Goal: Transaction & Acquisition: Download file/media

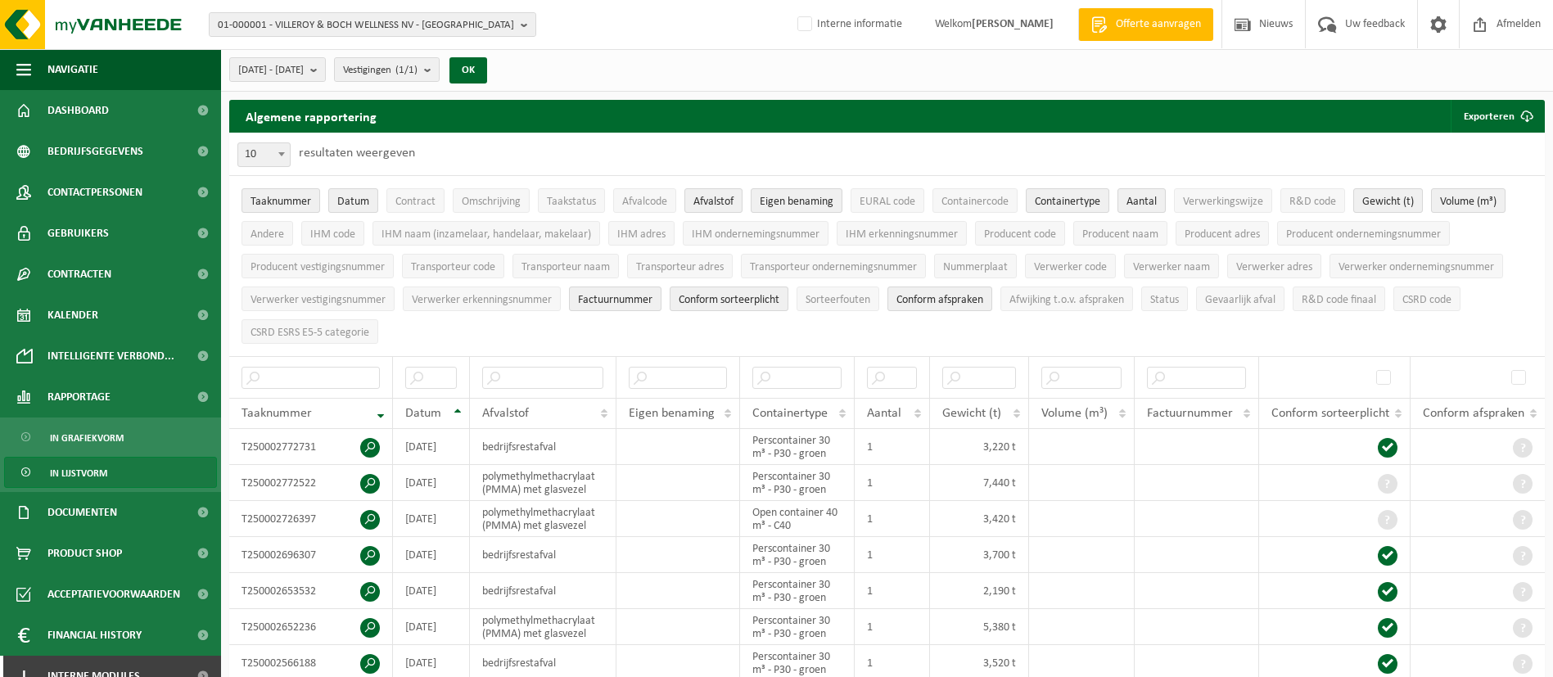
click at [440, 27] on span "01-000001 - VILLEROY & BOCH WELLNESS NV - ROESELARE" at bounding box center [366, 25] width 296 height 25
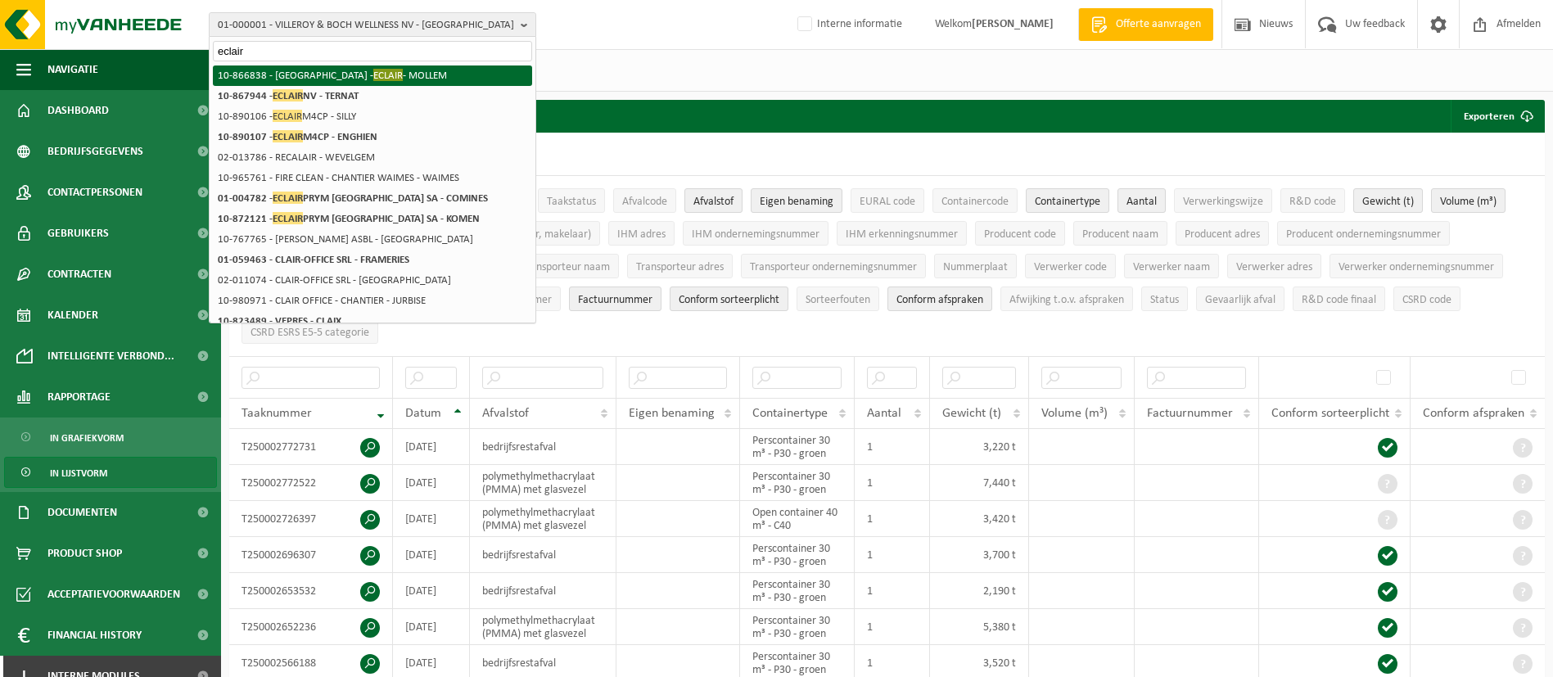
type input "eclair"
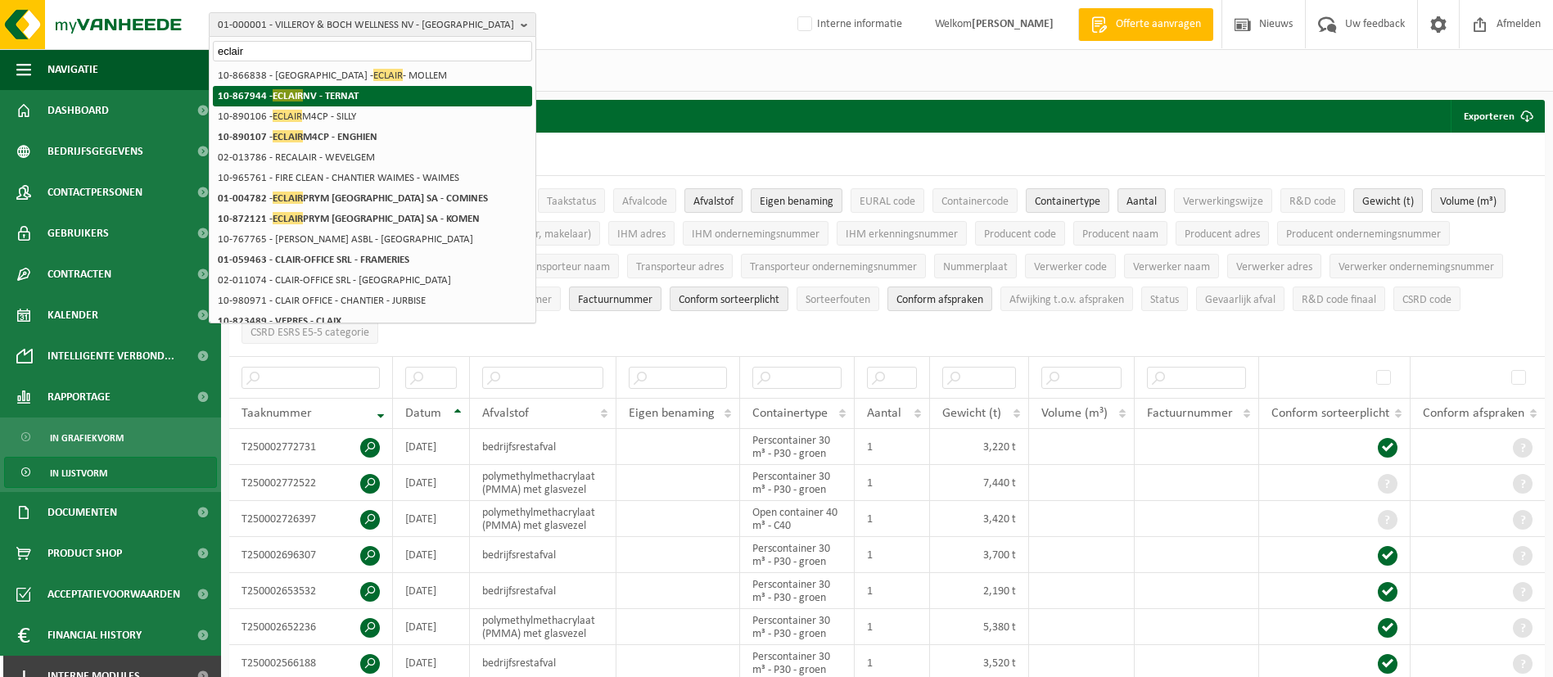
click at [380, 89] on li "10-867944 - ECLAIR NV - TERNAT" at bounding box center [372, 96] width 319 height 20
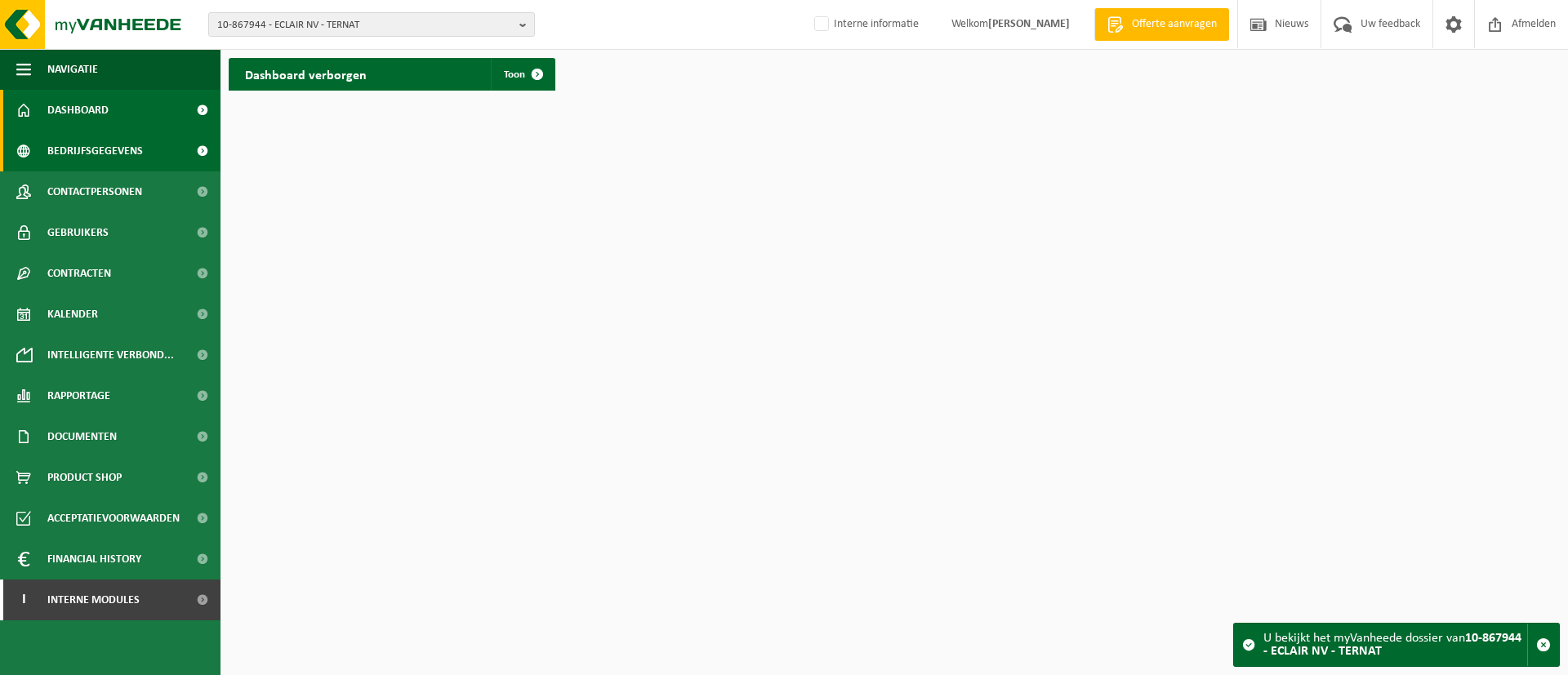
click at [108, 151] on span "Bedrijfsgegevens" at bounding box center [95, 151] width 96 height 41
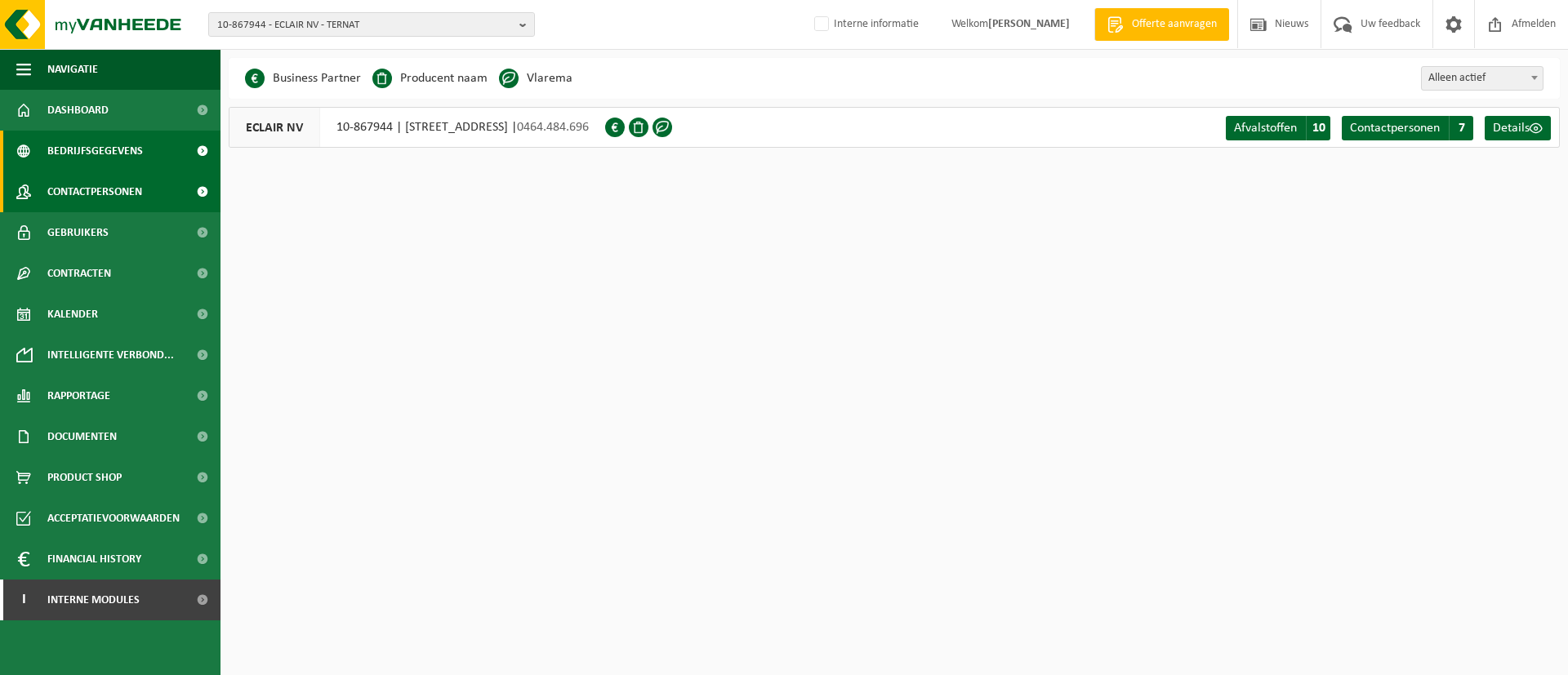
click at [133, 202] on span "Contactpersonen" at bounding box center [94, 191] width 95 height 41
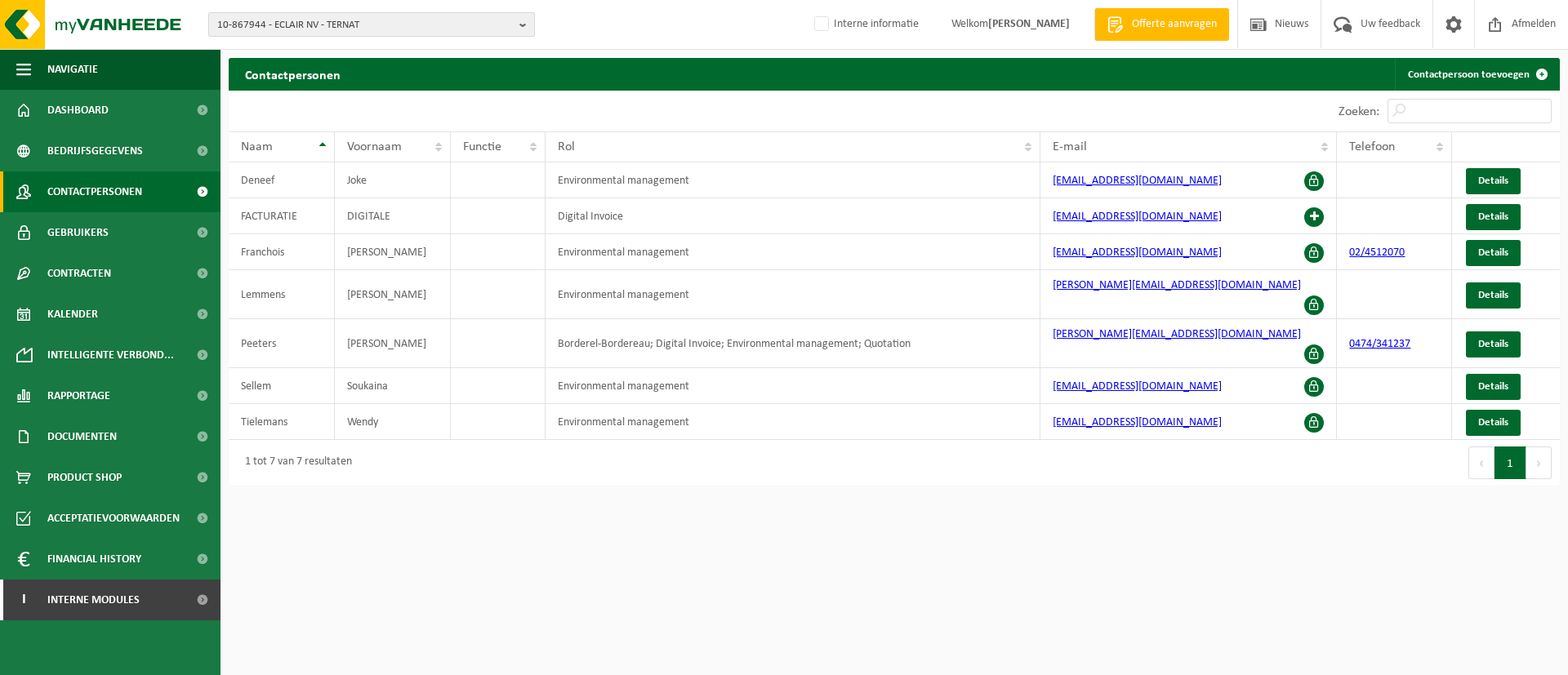
click at [492, 12] on button "10-867944 - ECLAIR NV - TERNAT" at bounding box center [372, 24] width 327 height 25
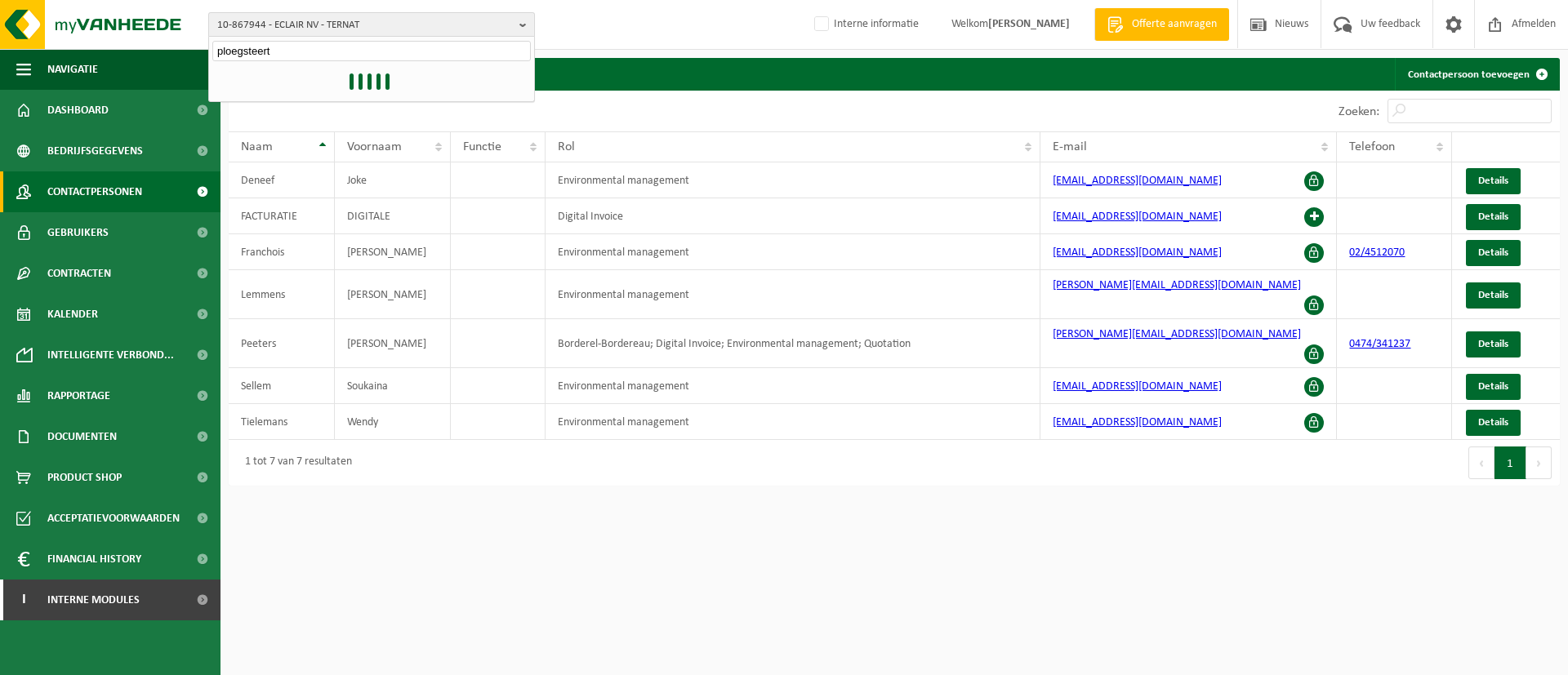
type input "ploegsteert"
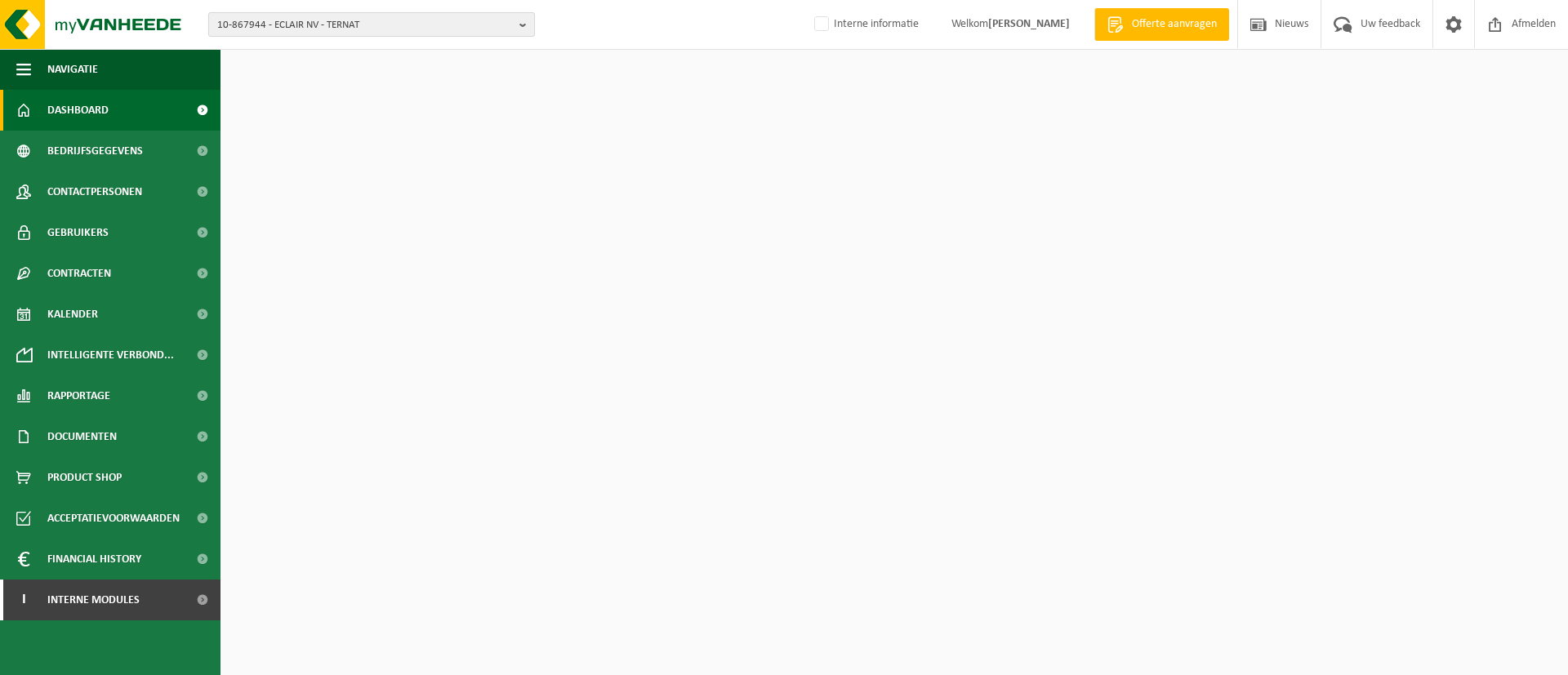
click at [424, 20] on span "10-867944 - ECLAIR NV - TERNAT" at bounding box center [365, 25] width 295 height 25
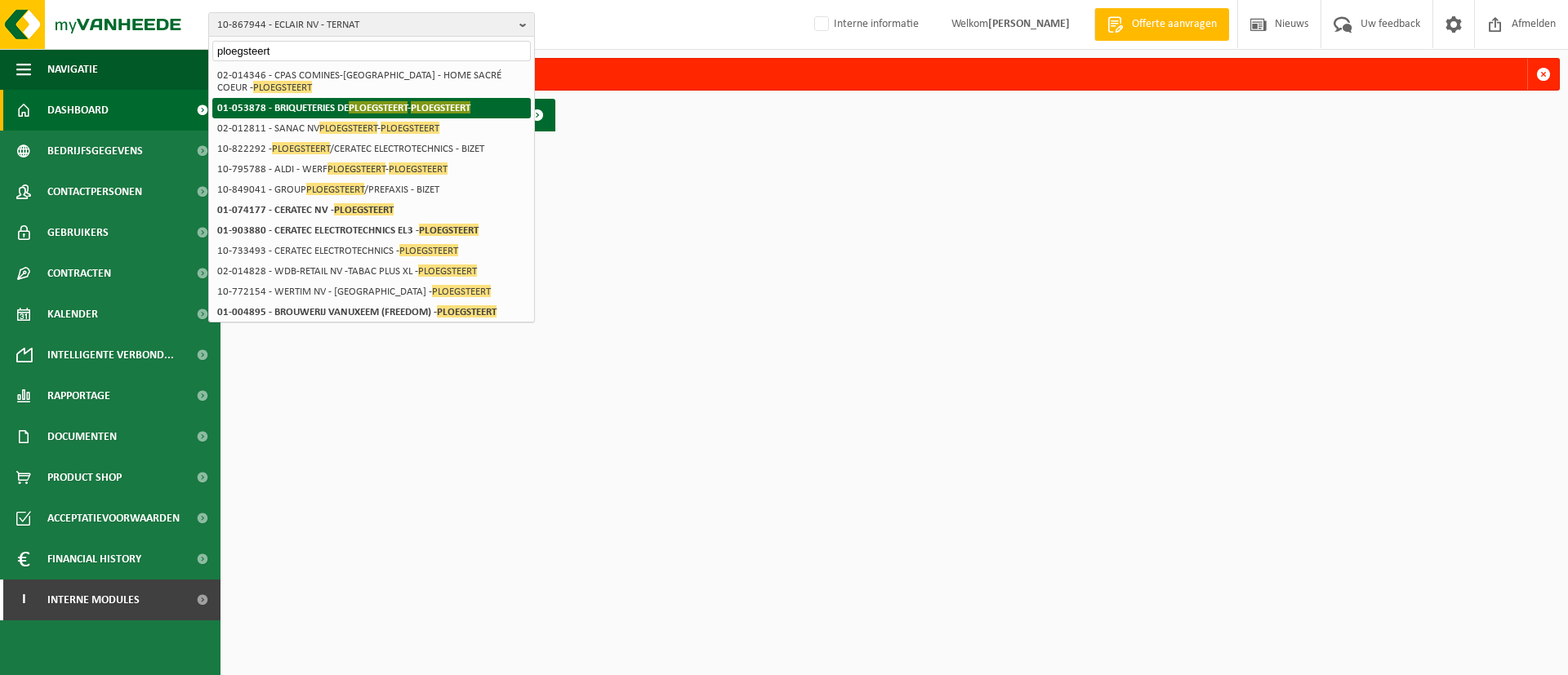
type input "ploegsteert"
click at [358, 103] on span "PLOEGSTEERT" at bounding box center [378, 108] width 59 height 12
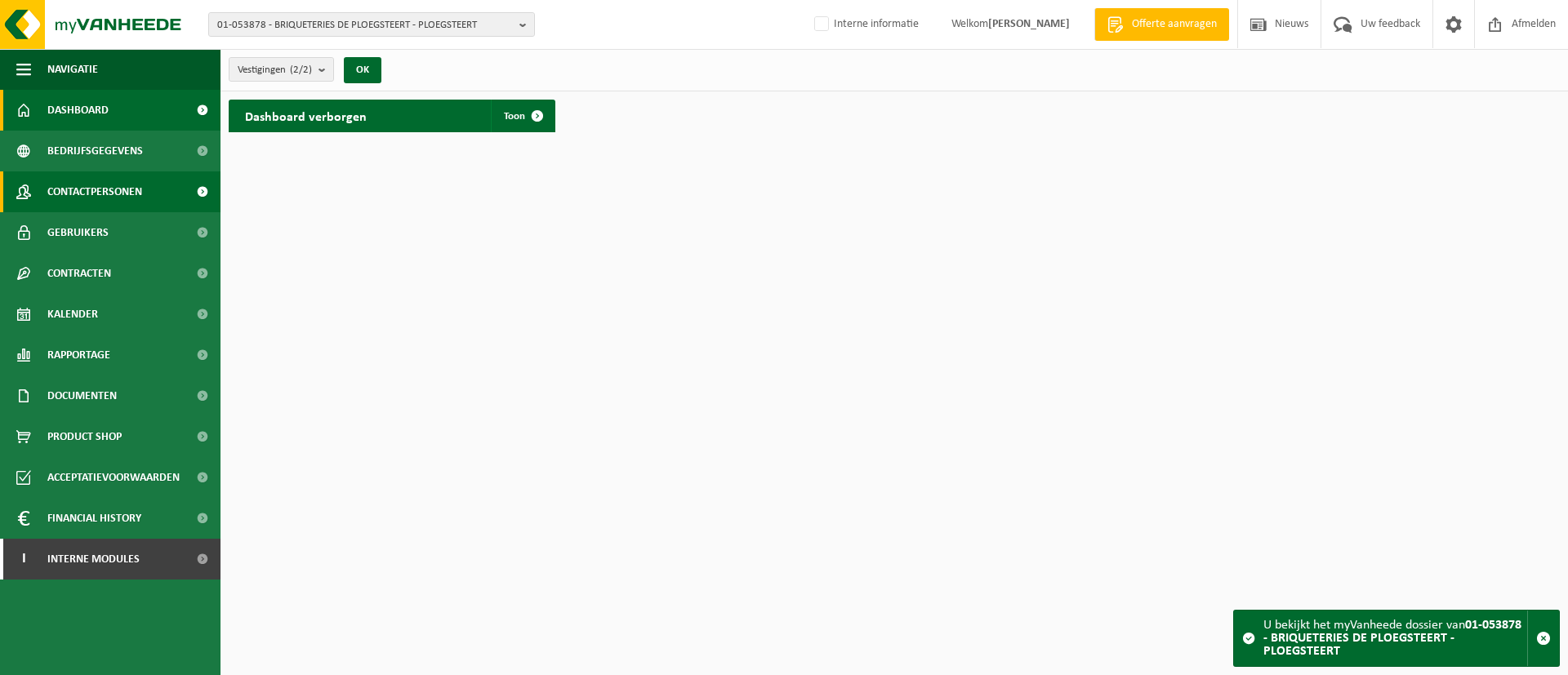
click at [116, 194] on span "Contactpersonen" at bounding box center [94, 191] width 95 height 41
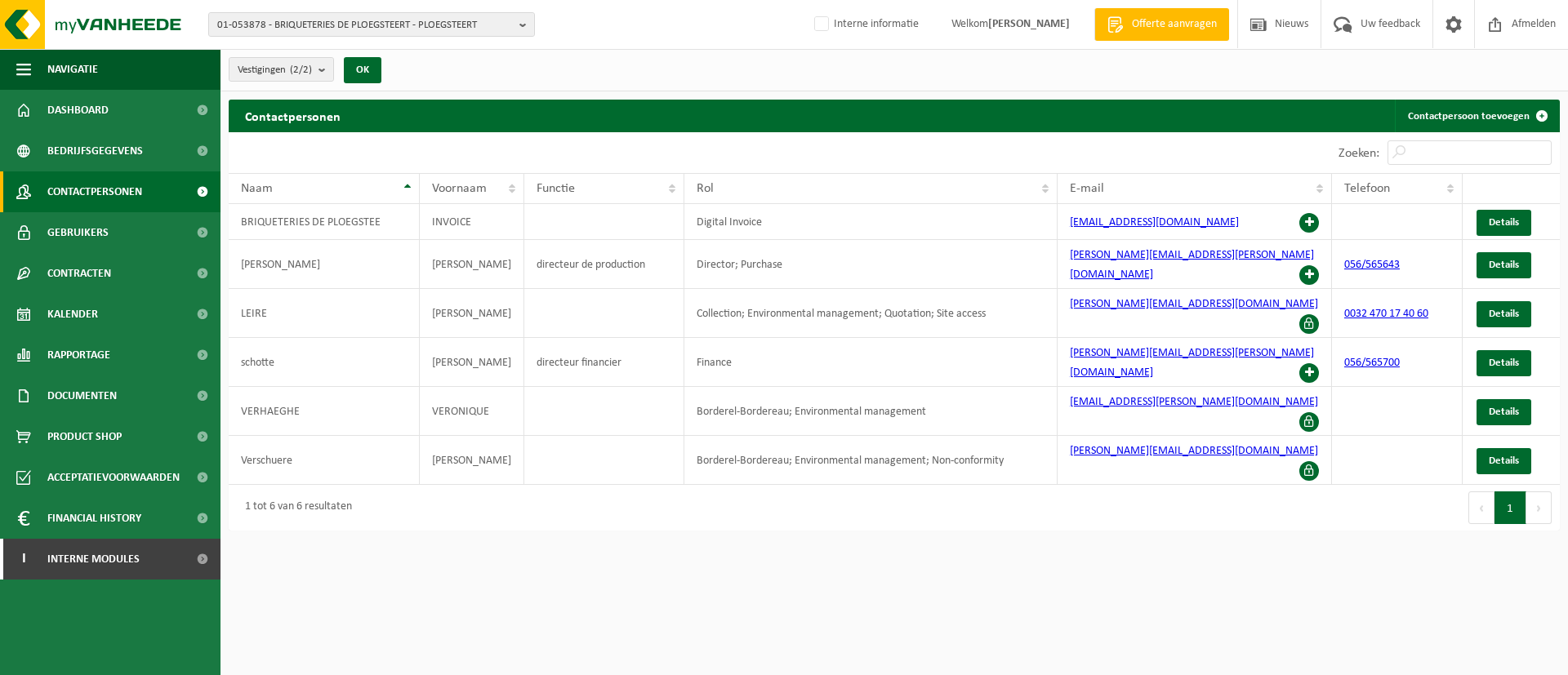
click at [358, 12] on button "01-053878 - BRIQUETERIES DE PLOEGSTEERT - PLOEGSTEERT" at bounding box center [372, 24] width 327 height 25
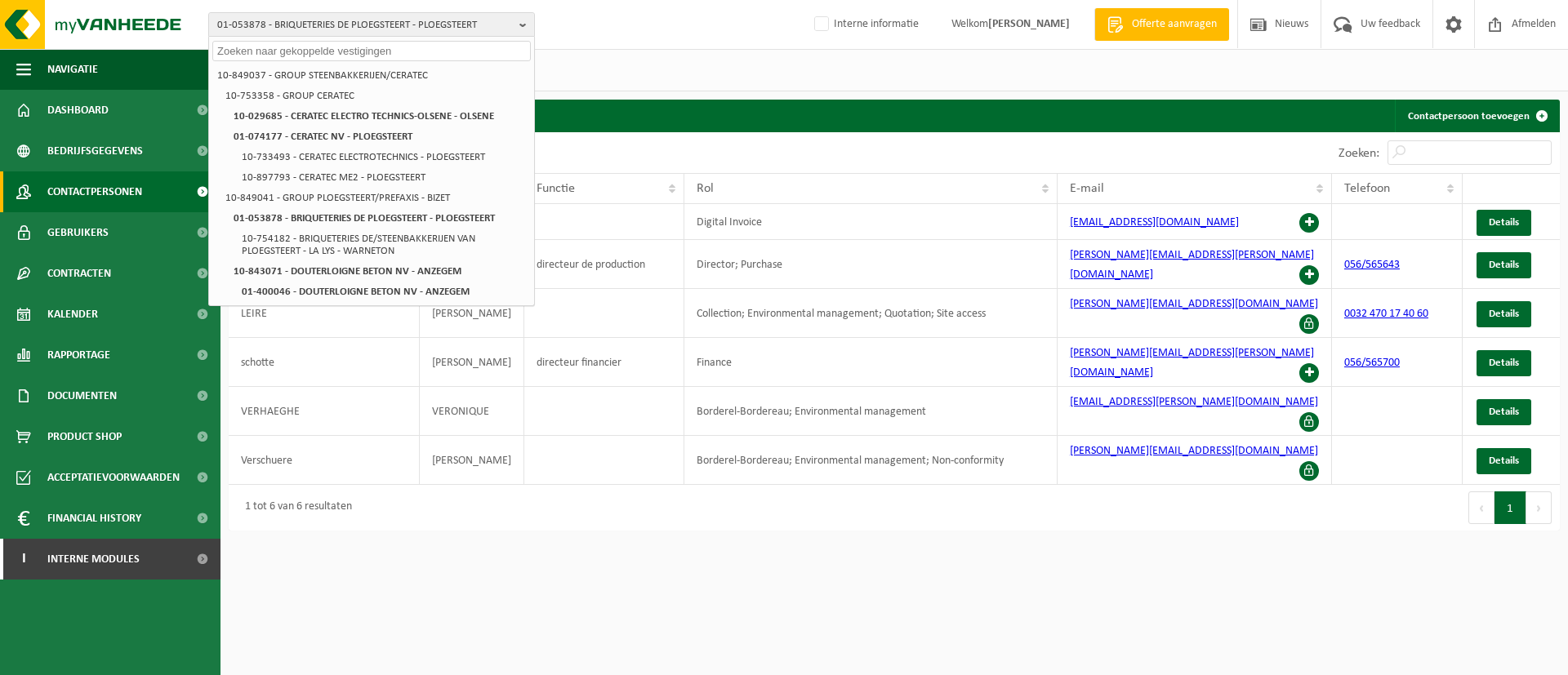
click at [351, 48] on input "text" at bounding box center [371, 51] width 318 height 20
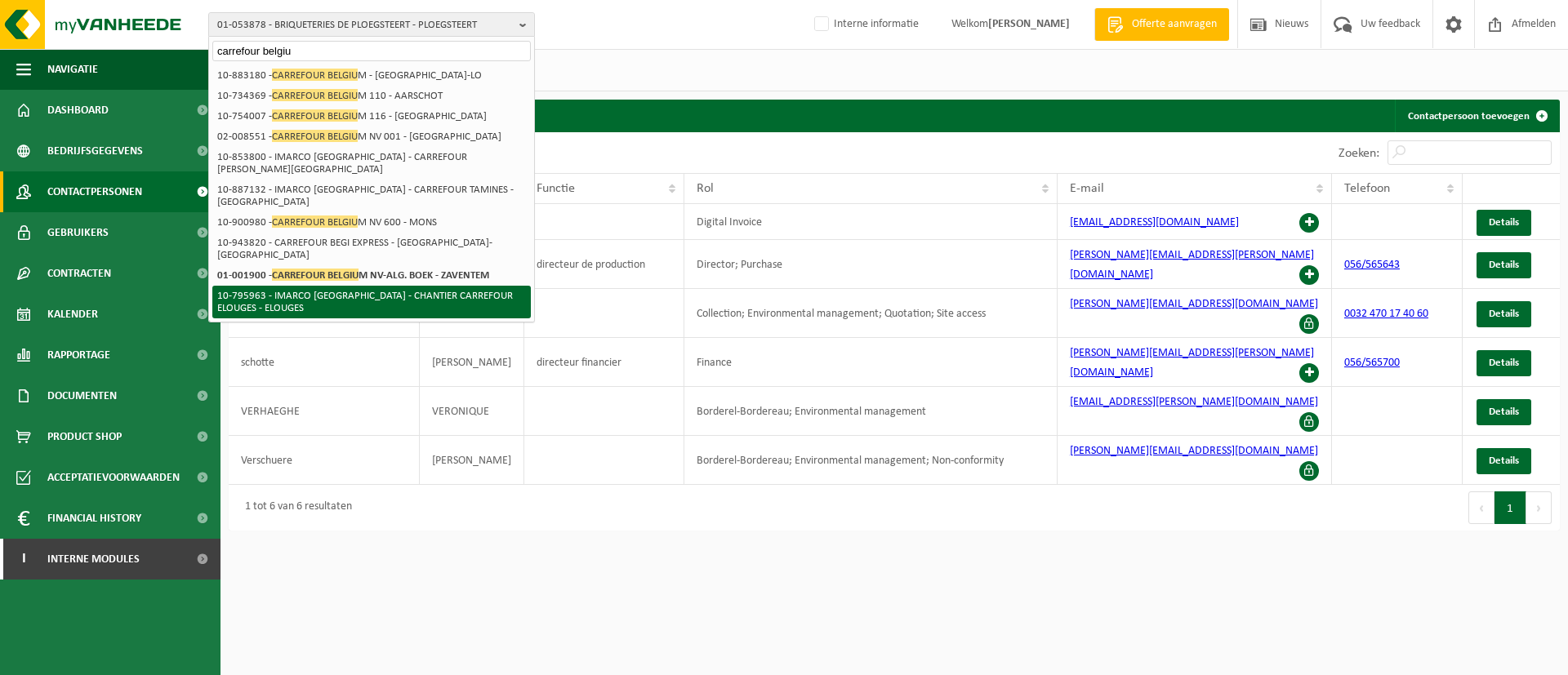
type input "carrefour belgiu"
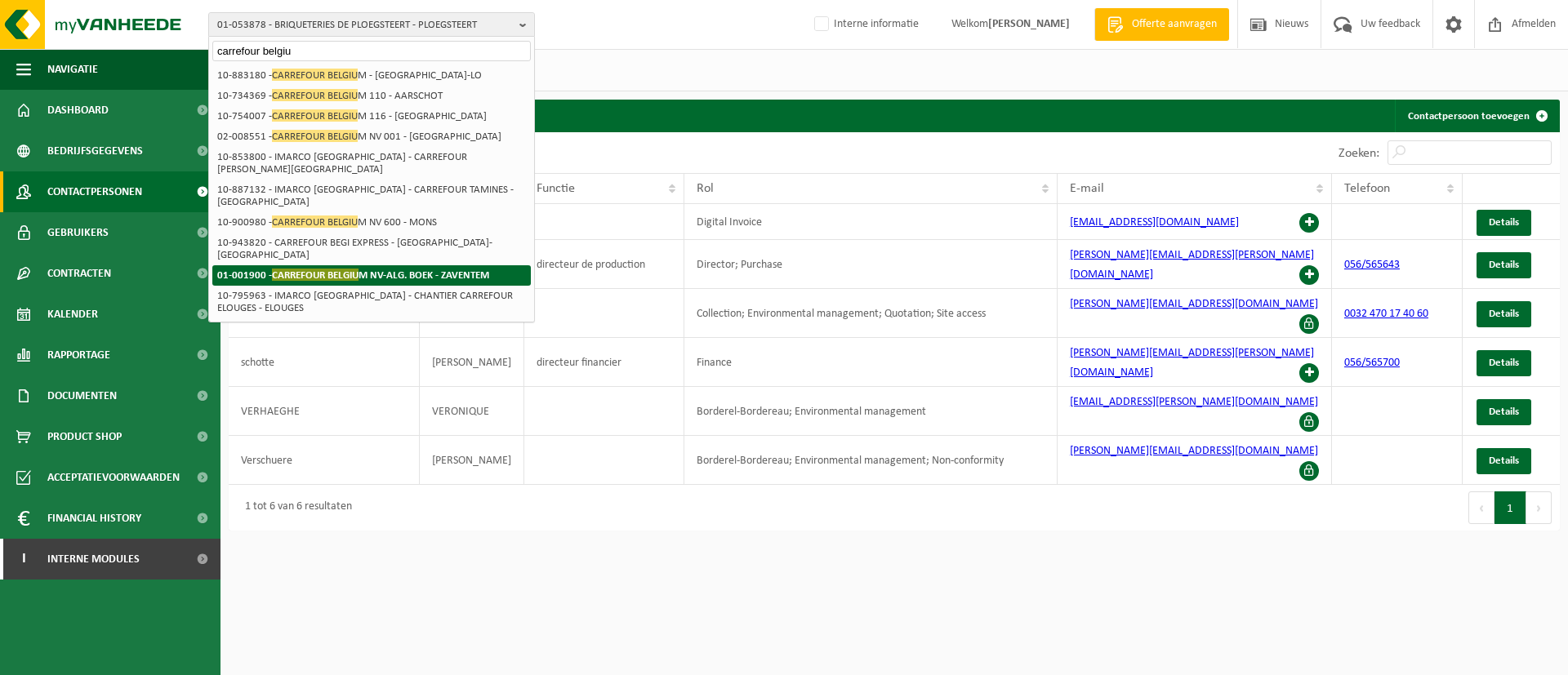
click at [365, 268] on strong "01-001900 - CARREFOUR BELGIU M NV-ALG. BOEK - ZAVENTEM" at bounding box center [353, 274] width 272 height 12
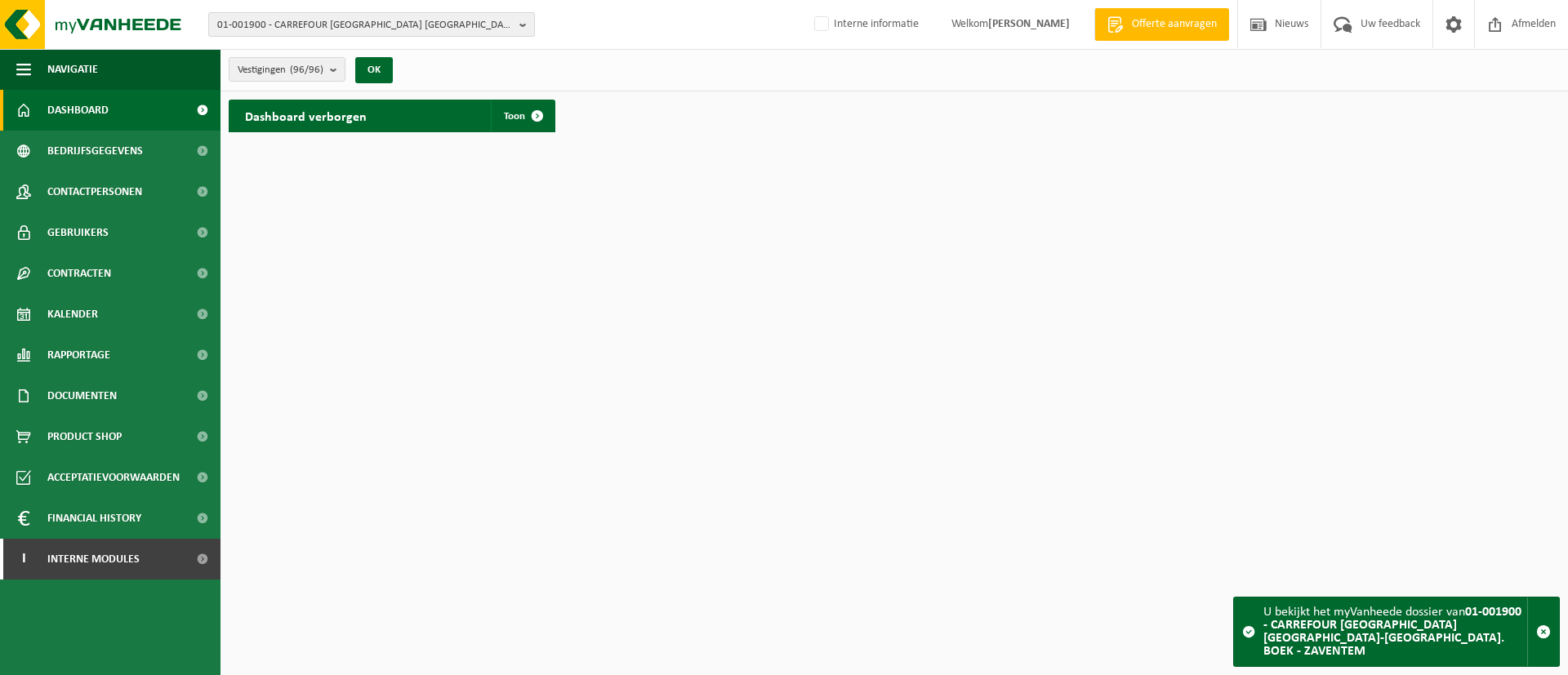
click at [529, 20] on b "button" at bounding box center [527, 24] width 15 height 23
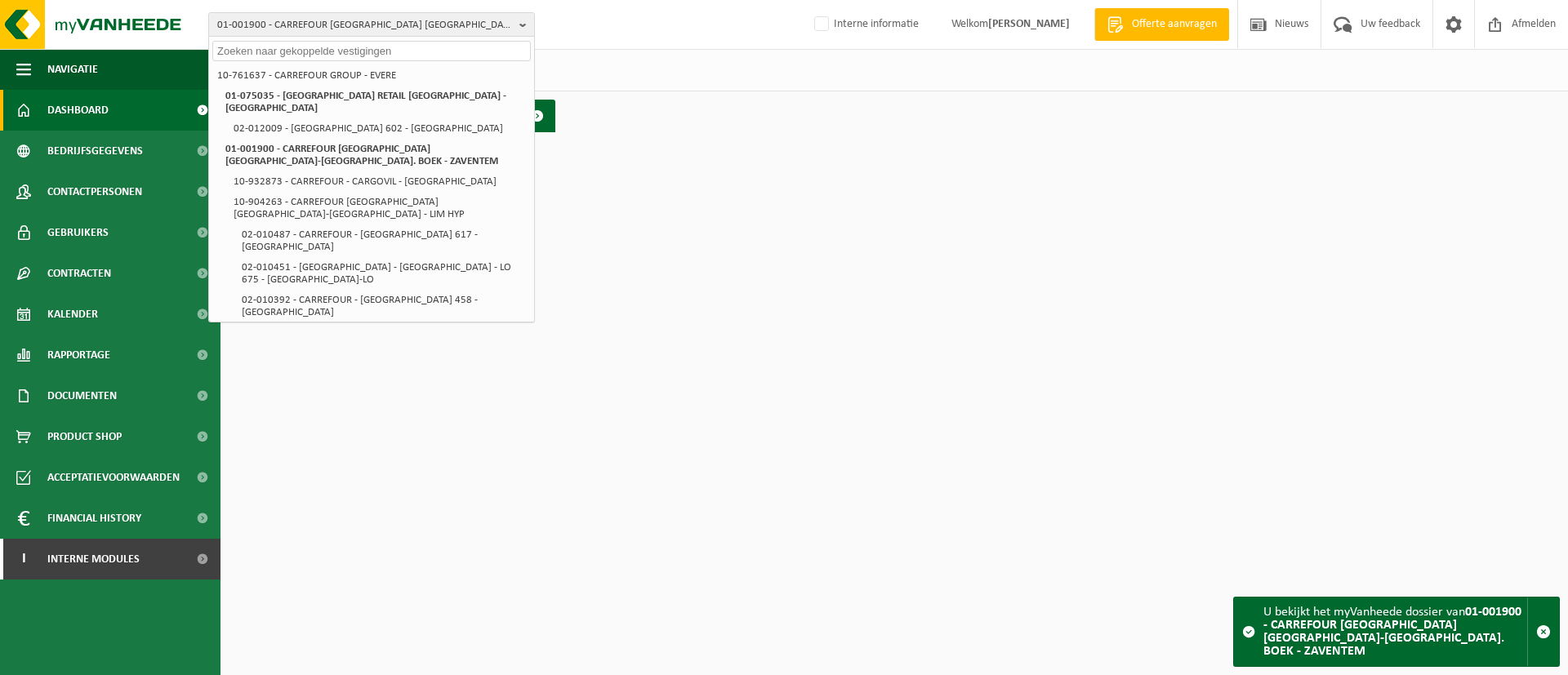
click at [702, 48] on div "01-001900 - CARREFOUR BELGIUM NV-ALG. BOEK - ZAVENTEM 10-761637 - CARREFOUR GRO…" at bounding box center [784, 25] width 1568 height 50
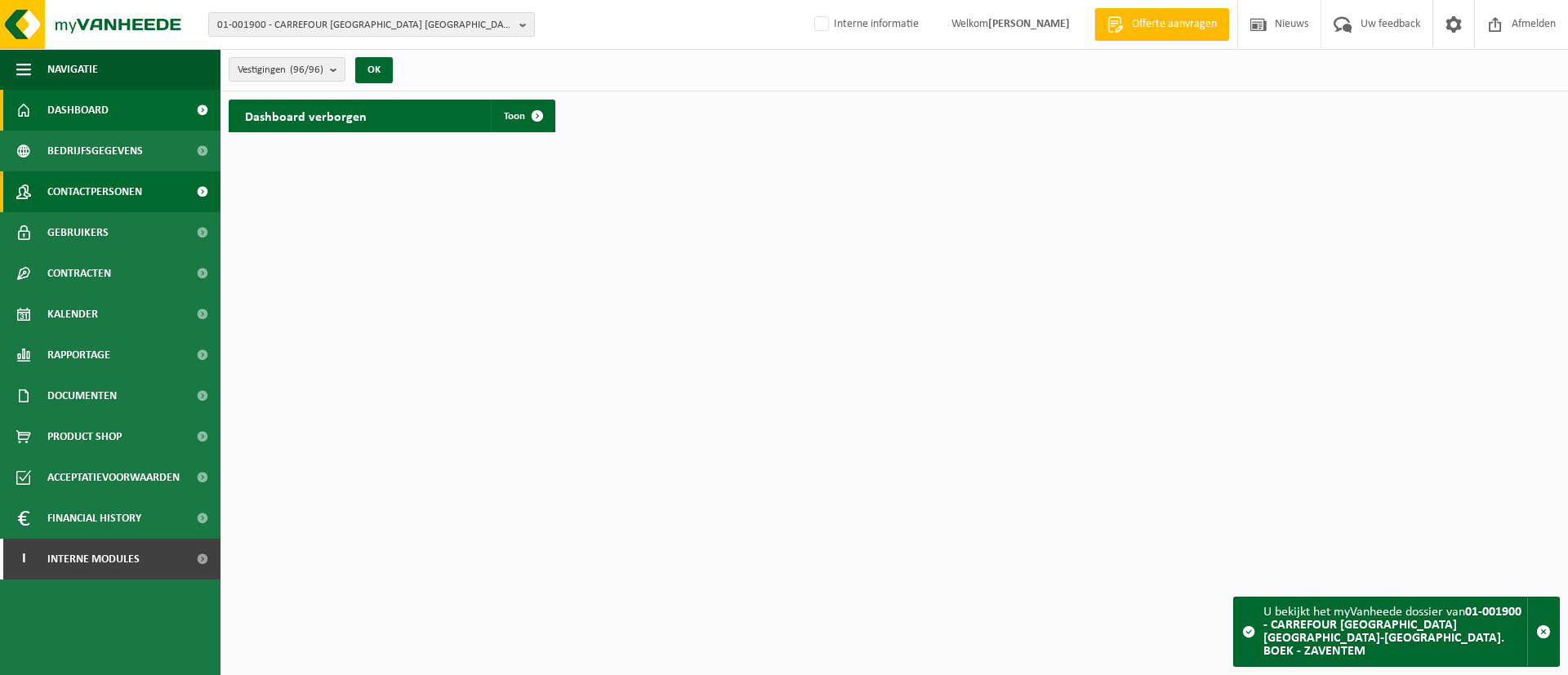
click at [122, 185] on span "Contactpersonen" at bounding box center [94, 191] width 95 height 41
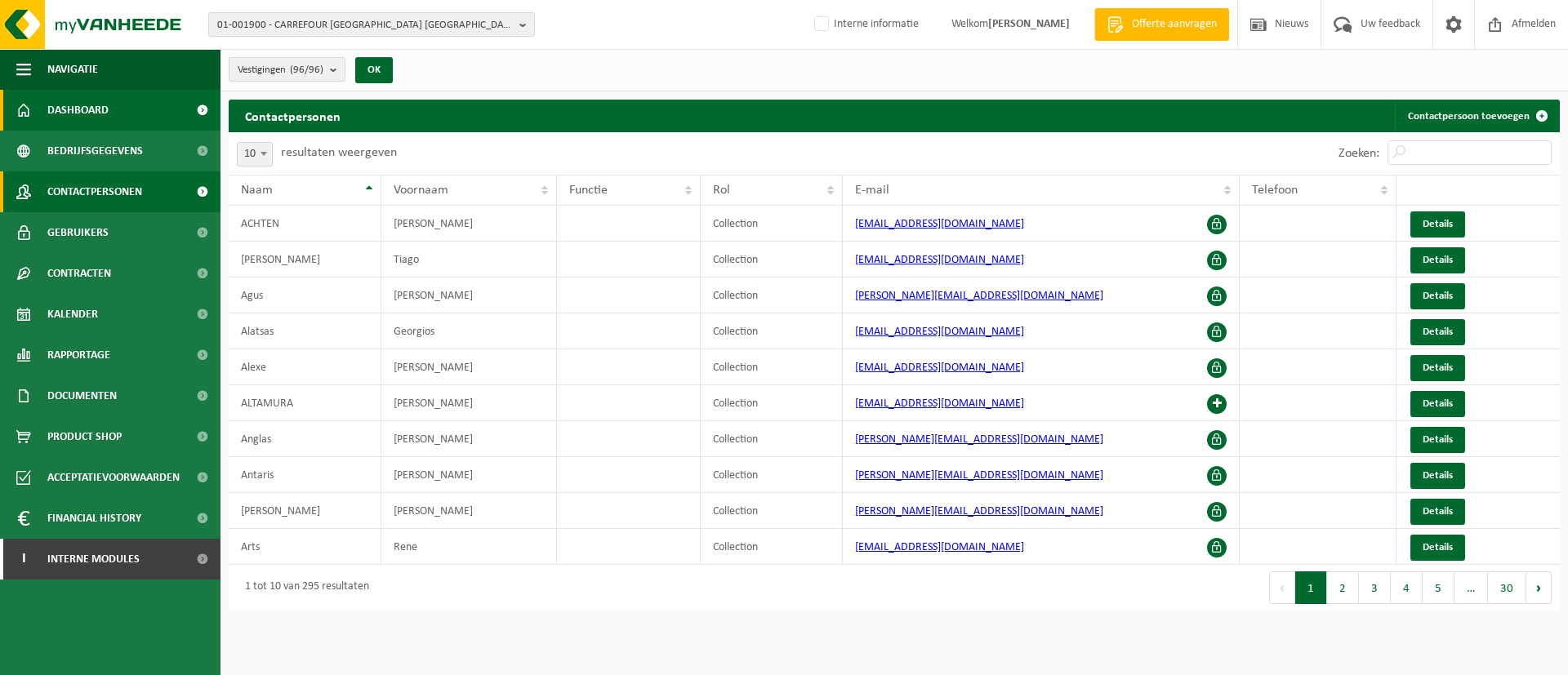
click at [86, 108] on span "Dashboard" at bounding box center [77, 110] width 61 height 41
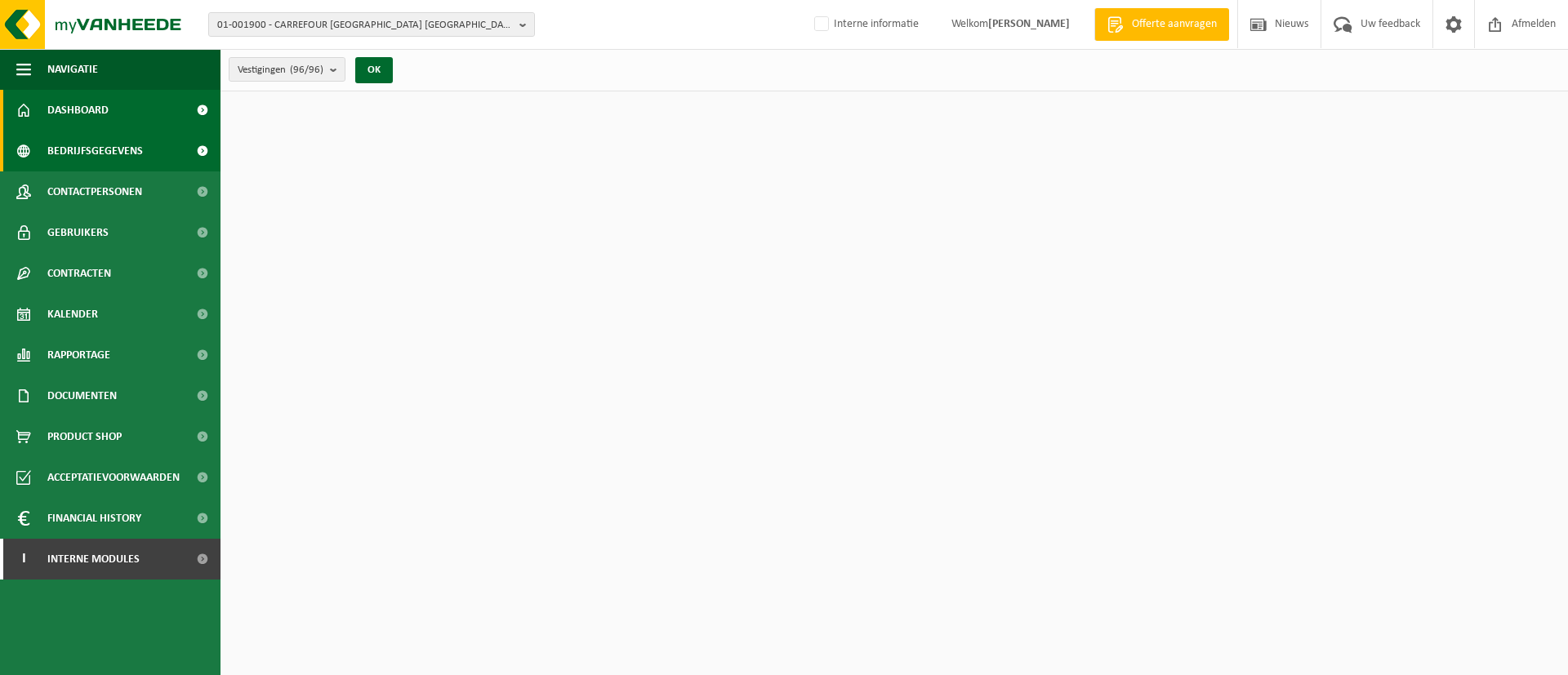
click at [59, 144] on span "Bedrijfsgegevens" at bounding box center [95, 151] width 96 height 41
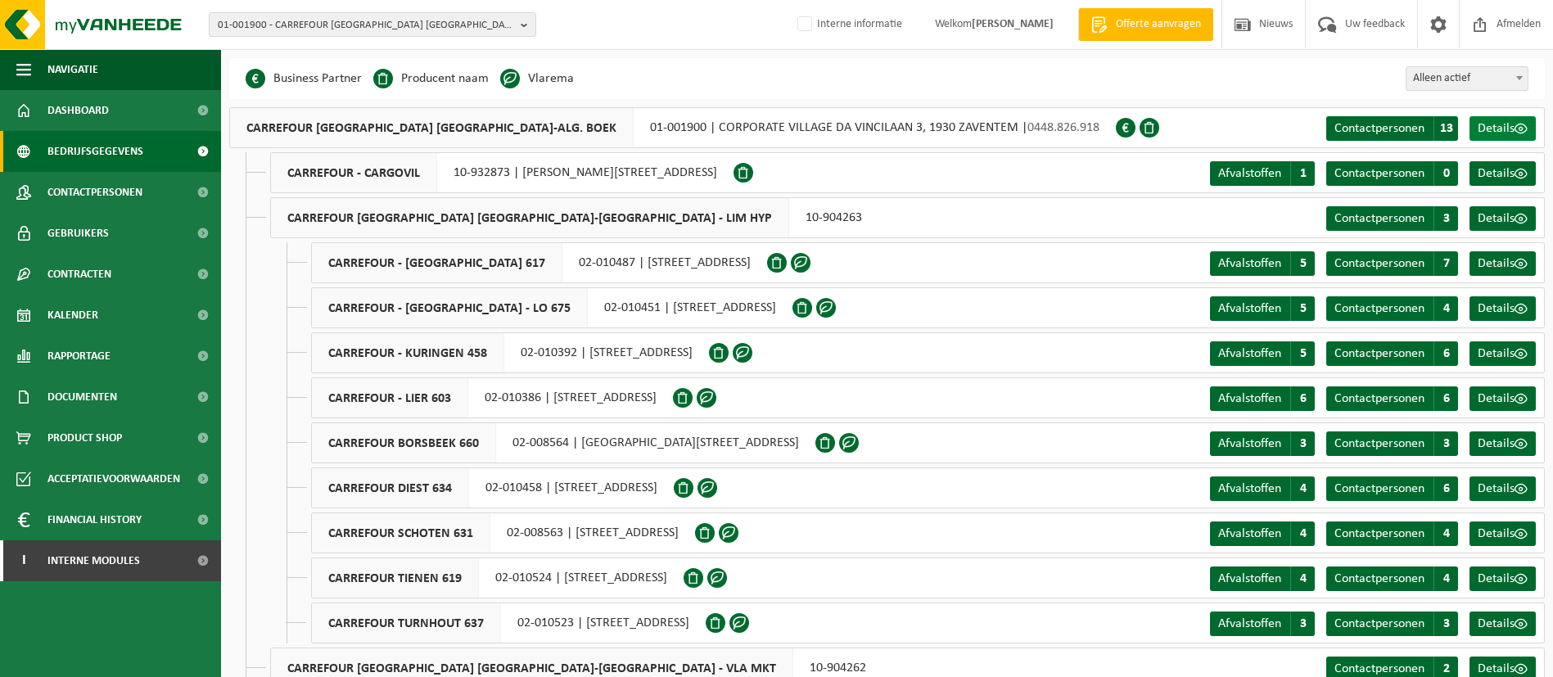
click at [1493, 118] on link "Details" at bounding box center [1503, 128] width 66 height 25
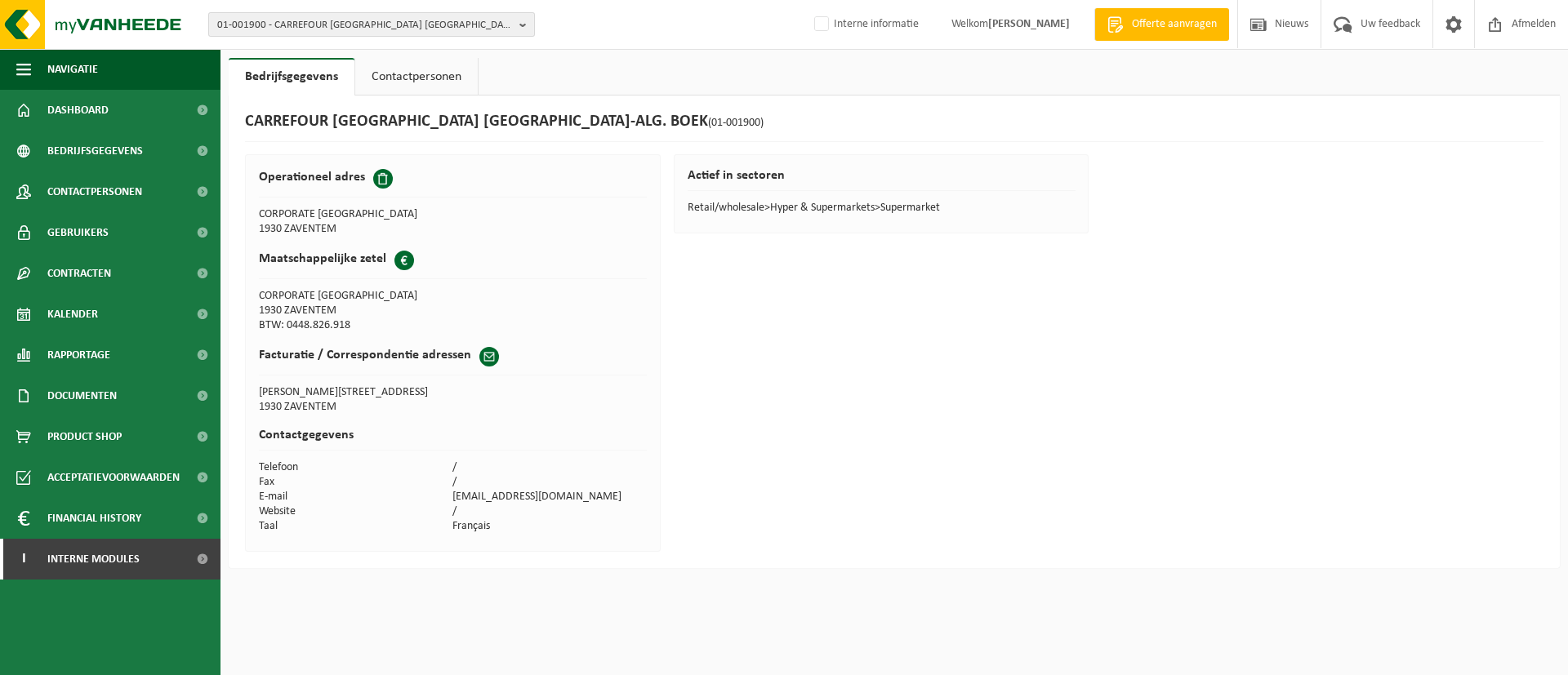
click at [347, 24] on span "01-001900 - CARREFOUR [GEOGRAPHIC_DATA] [GEOGRAPHIC_DATA]-[GEOGRAPHIC_DATA]. BO…" at bounding box center [365, 25] width 295 height 25
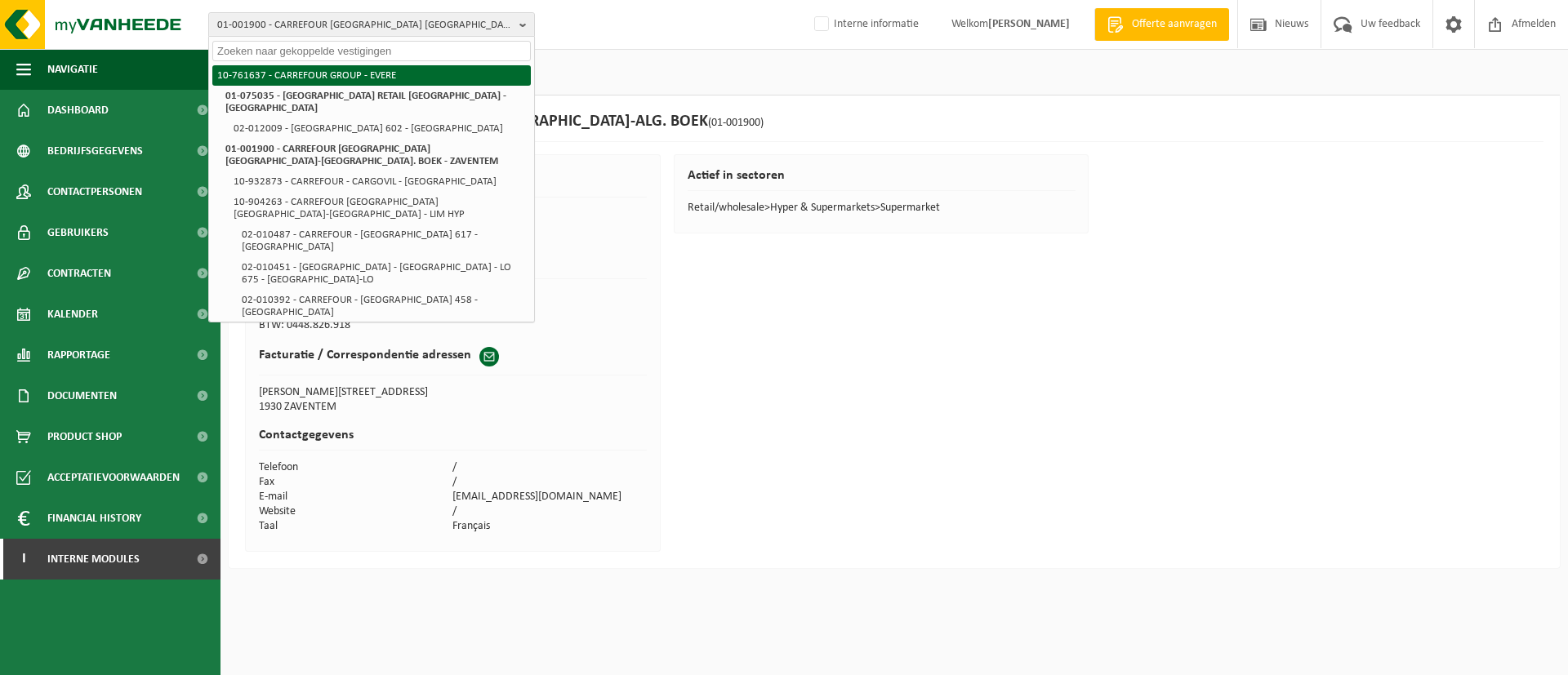
click at [361, 79] on li "10-761637 - CARREFOUR GROUP - EVERE" at bounding box center [371, 76] width 318 height 20
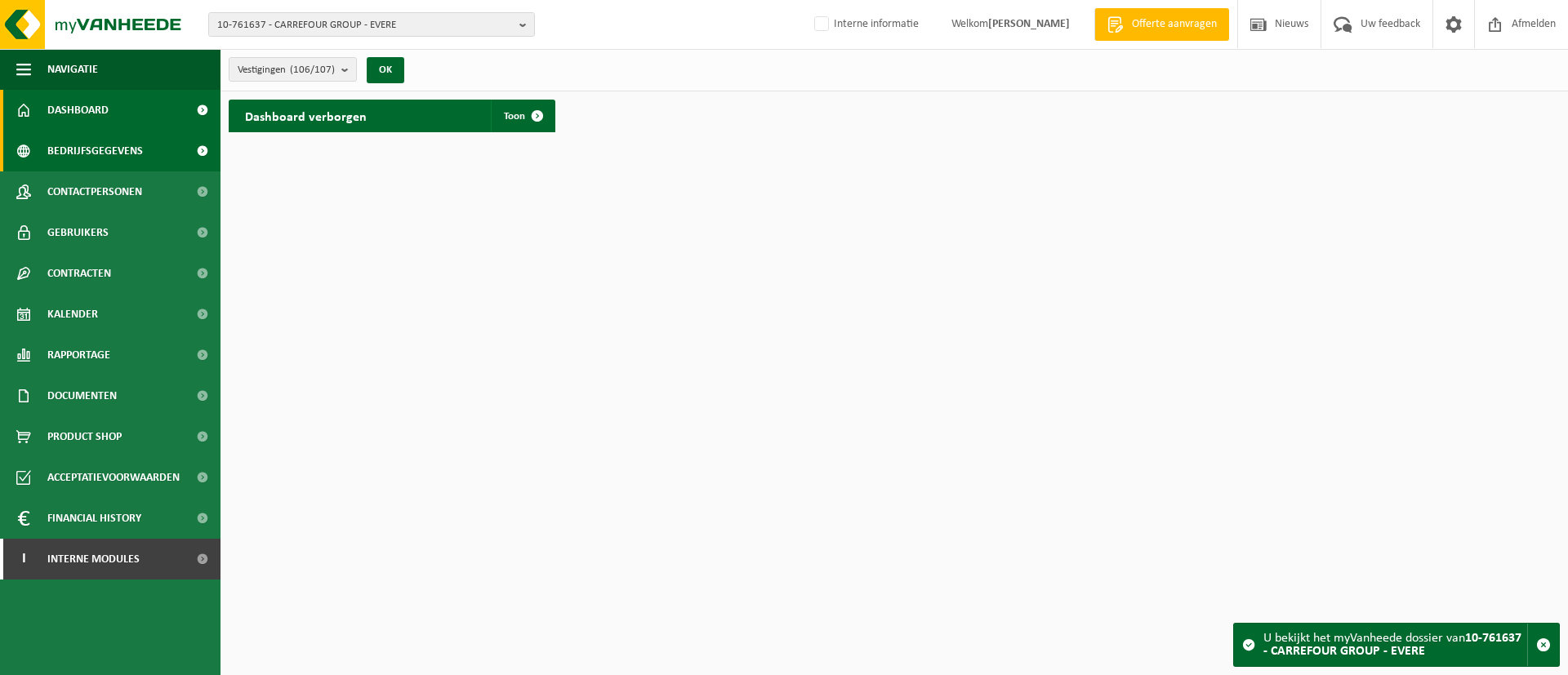
click at [107, 151] on span "Bedrijfsgegevens" at bounding box center [95, 151] width 96 height 41
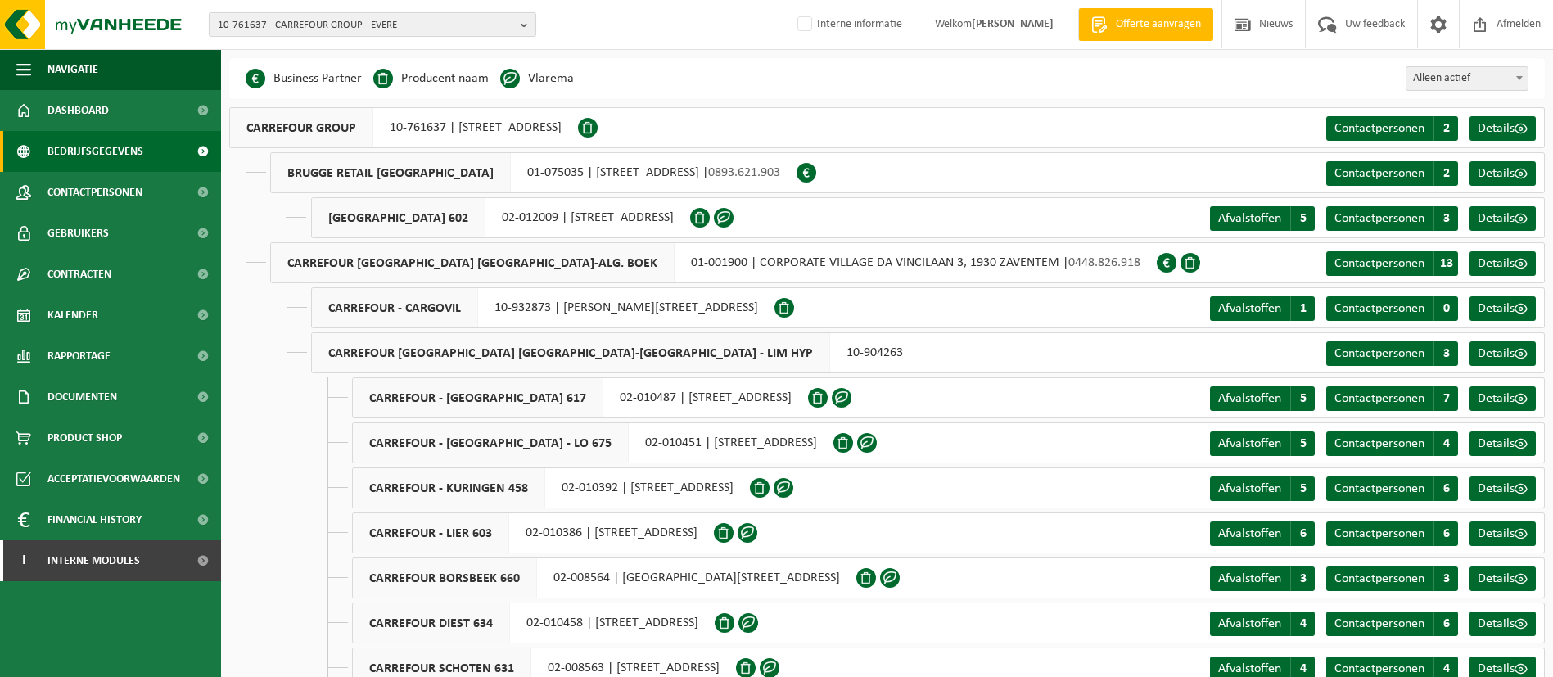
click at [364, 18] on span "10-761637 - CARREFOUR GROUP - EVERE" at bounding box center [366, 25] width 296 height 25
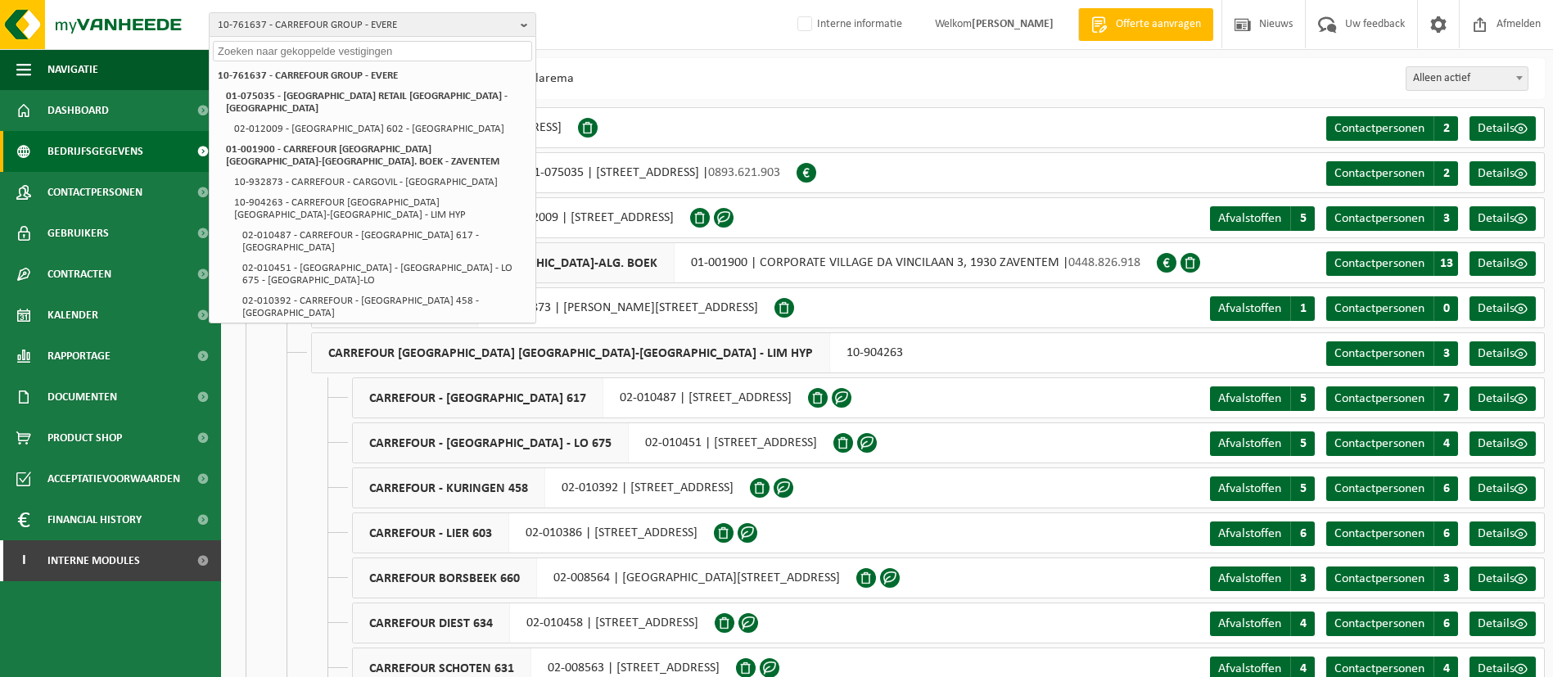
click at [333, 46] on input "text" at bounding box center [372, 51] width 319 height 20
paste input "CARREFOUR - HEUSDEN 102"
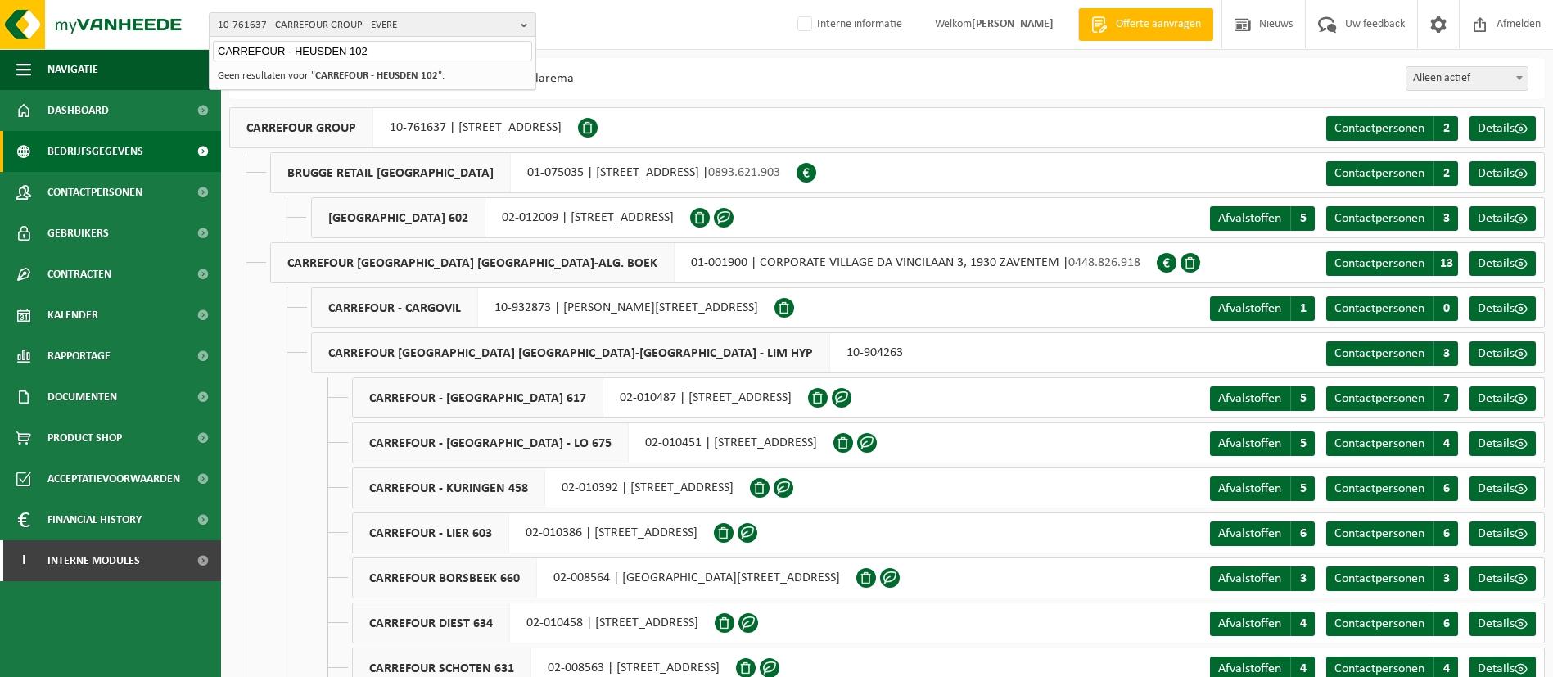
type input "CARREFOUR - HEUSDEN 102"
click at [396, 72] on strong "CARREFOUR - HEUSDEN 102" at bounding box center [376, 75] width 123 height 11
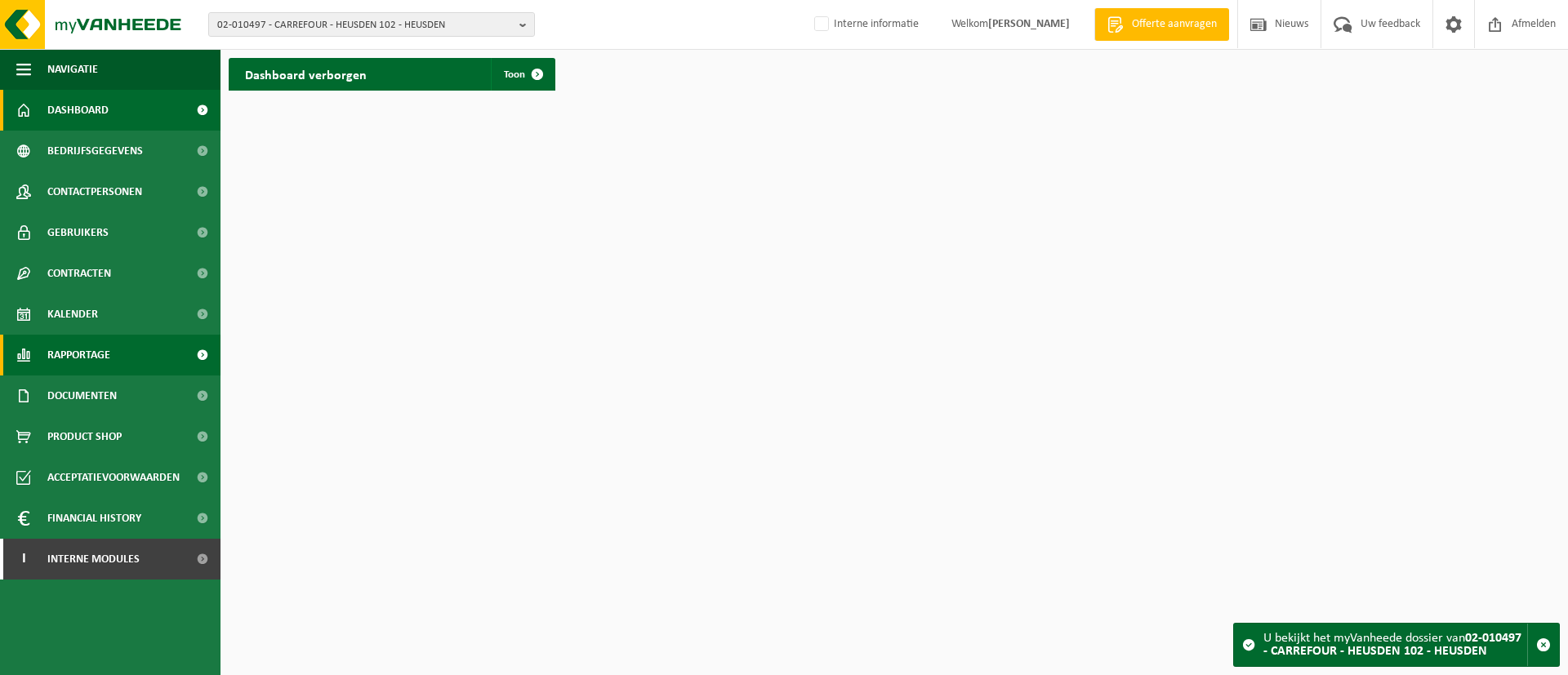
click at [75, 347] on span "Rapportage" at bounding box center [78, 355] width 63 height 41
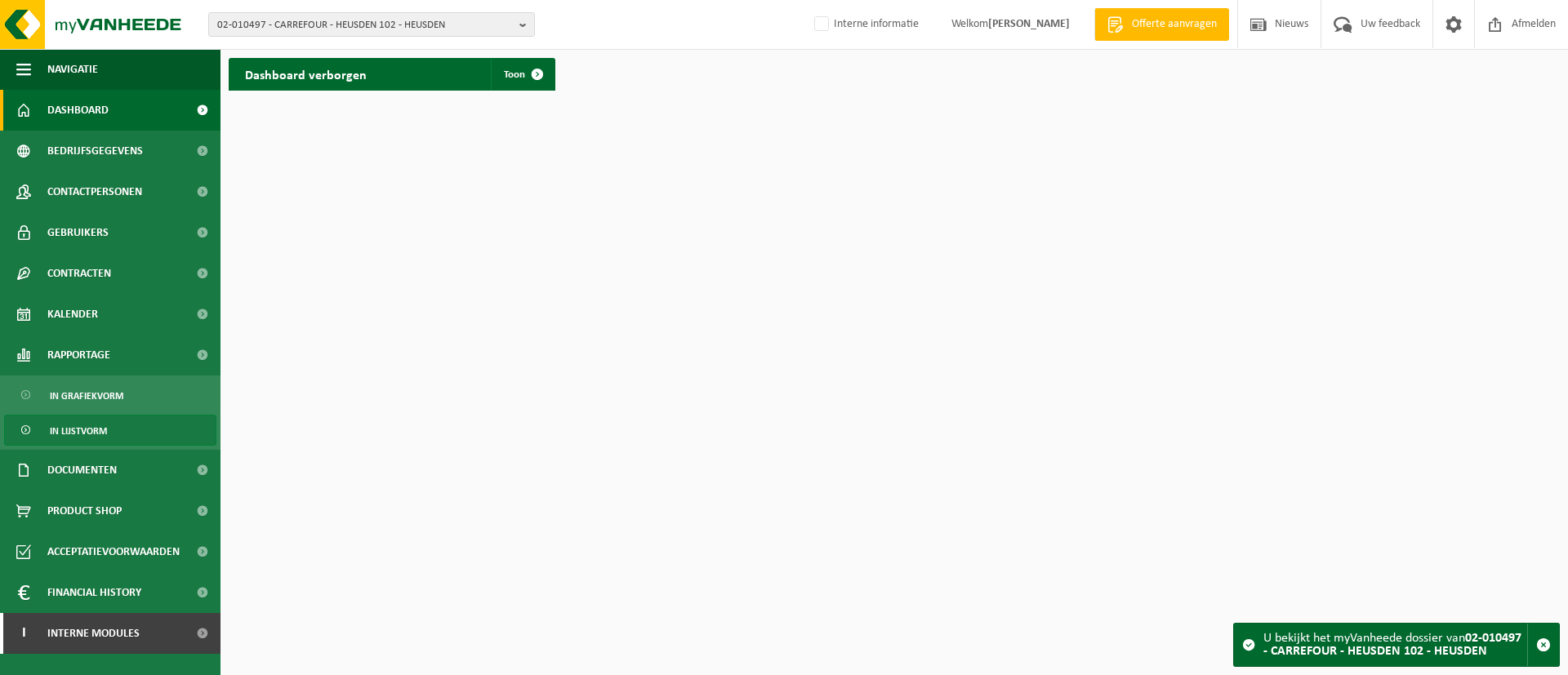
click at [81, 417] on span "In lijstvorm" at bounding box center [78, 431] width 57 height 31
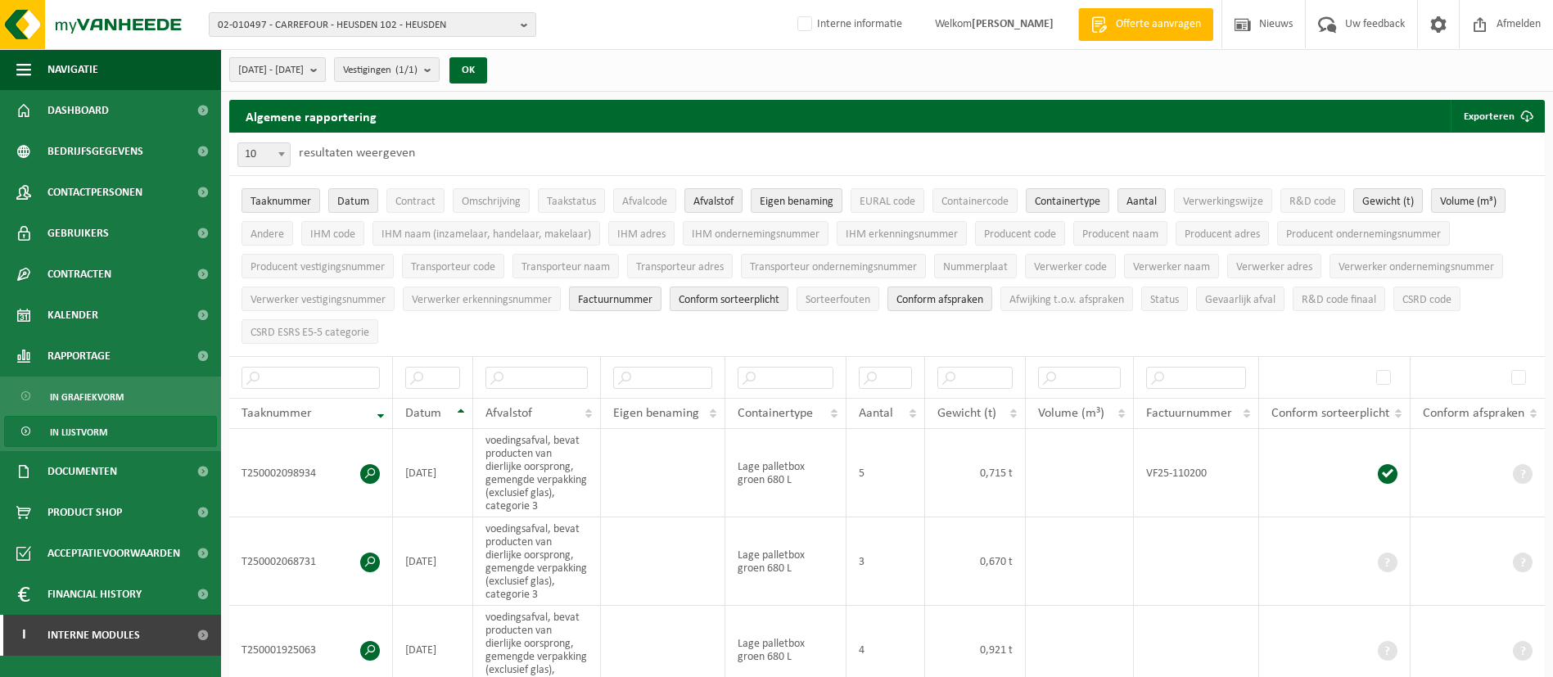
click at [304, 62] on span "[DATE] - [DATE]" at bounding box center [271, 70] width 66 height 25
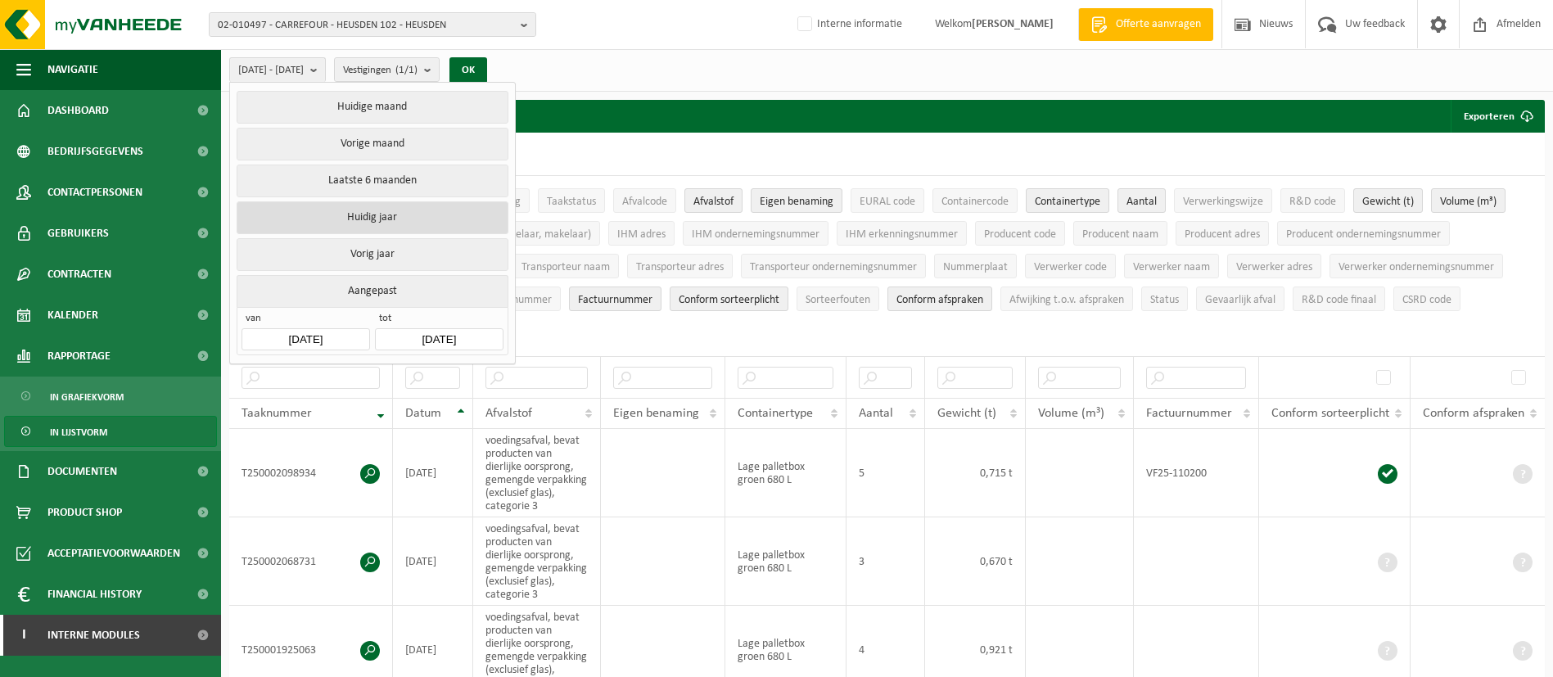
click at [369, 210] on button "Huidig jaar" at bounding box center [372, 217] width 271 height 33
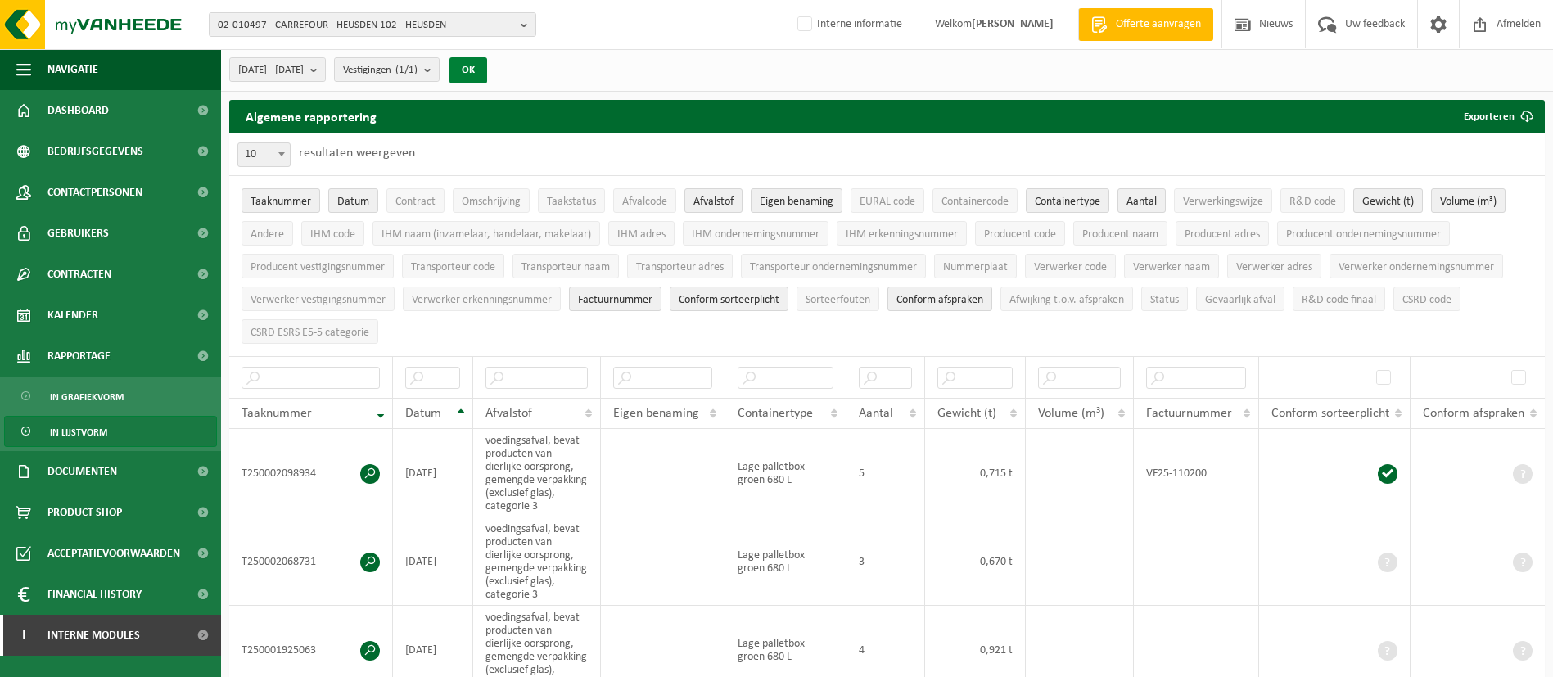
click at [487, 80] on button "OK" at bounding box center [469, 70] width 38 height 26
click at [1520, 119] on span "submit" at bounding box center [1527, 116] width 33 height 33
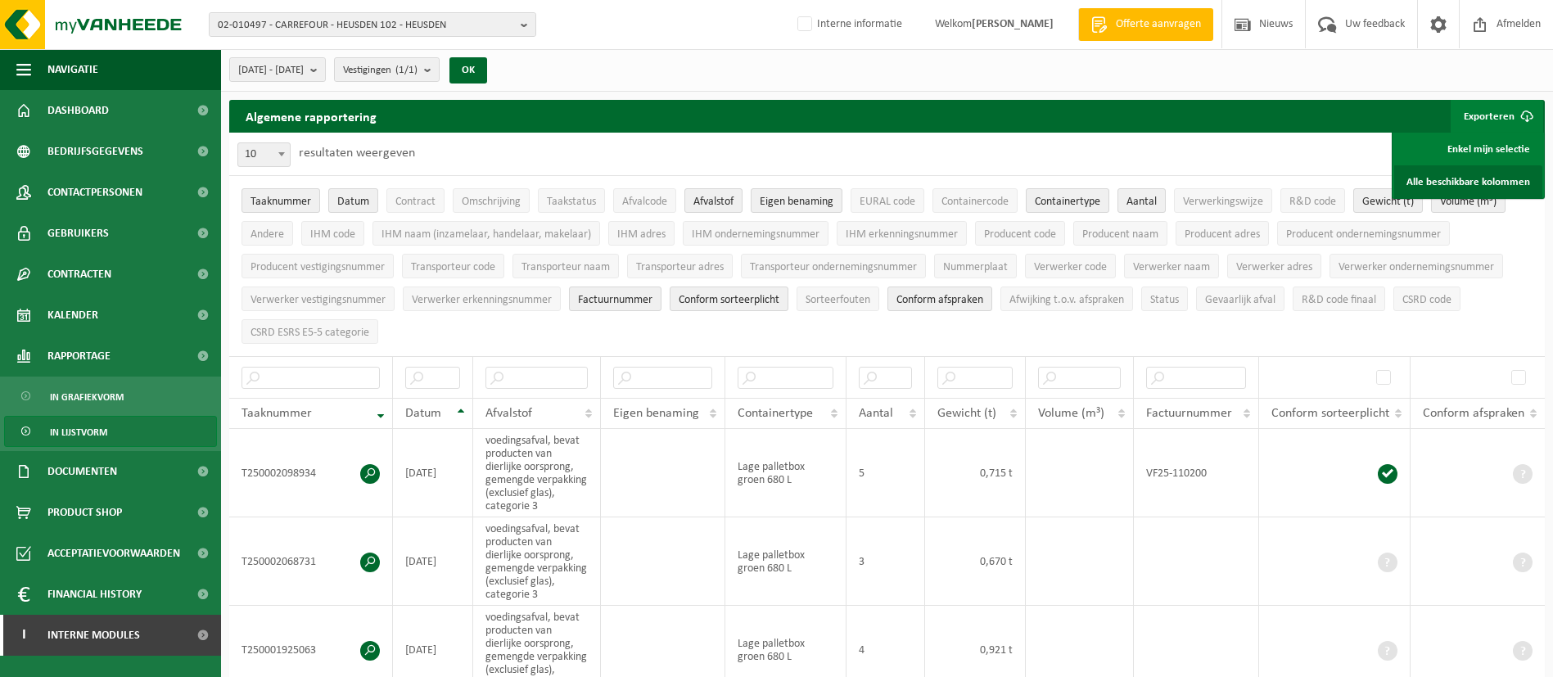
click at [1461, 170] on link "Alle beschikbare kolommen" at bounding box center [1468, 181] width 148 height 33
